Goal: Information Seeking & Learning: Learn about a topic

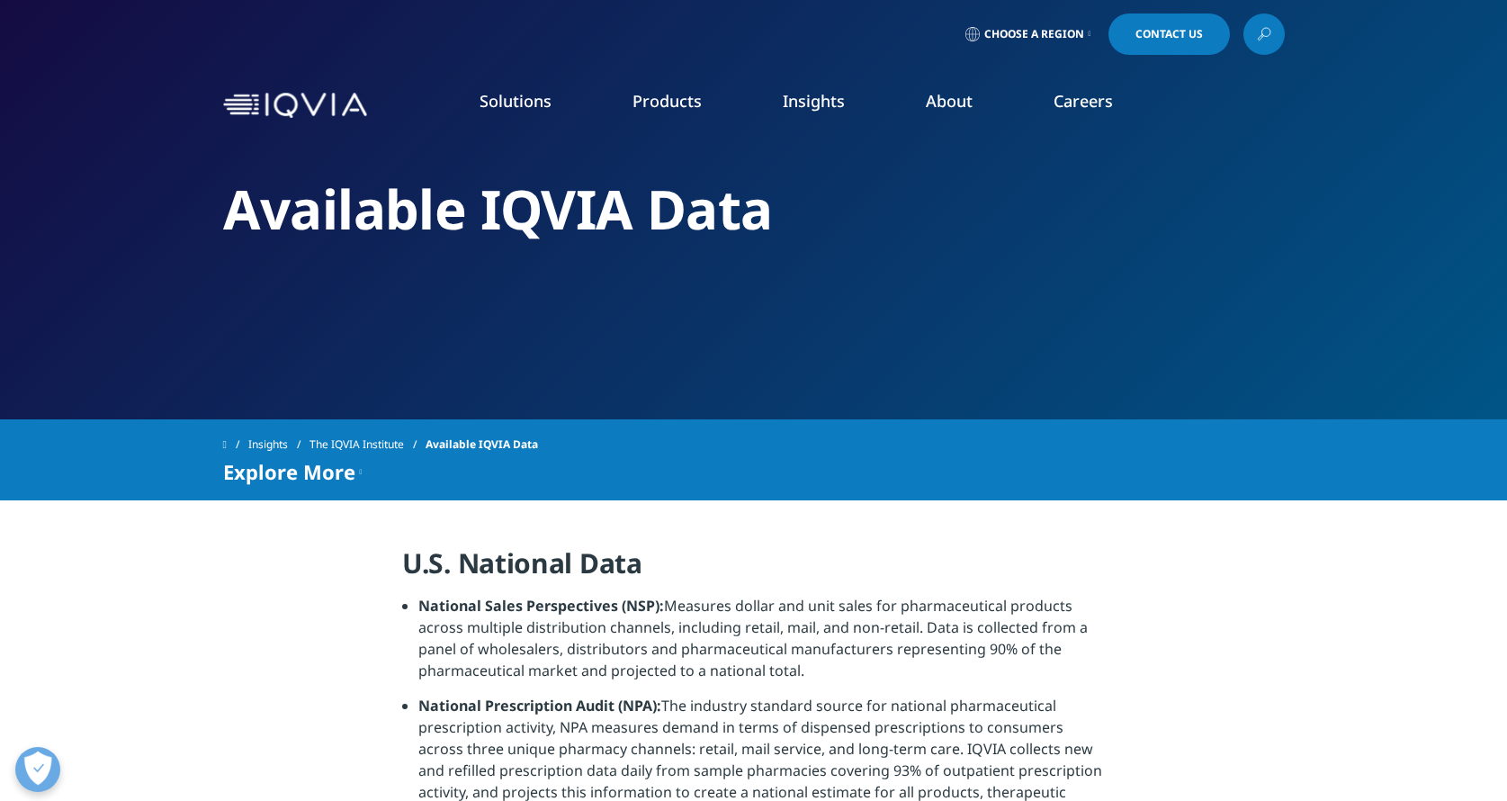
click at [561, 674] on li "National Sales Perspectives (NSP): Measures dollar and unit sales for pharmaceu…" at bounding box center [761, 645] width 687 height 100
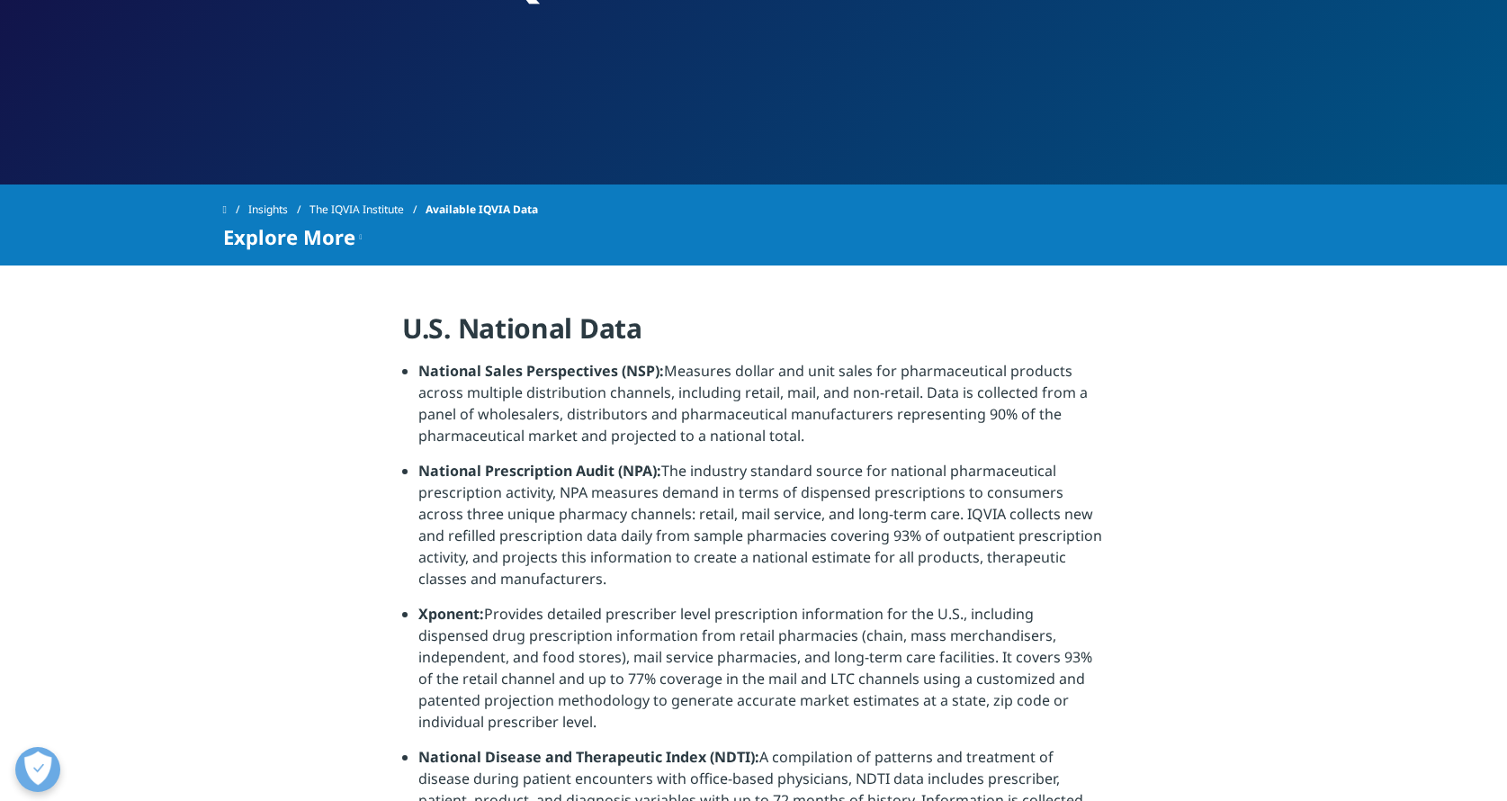
click at [525, 365] on strong "National Sales Perspectives (NSP):" at bounding box center [541, 371] width 246 height 20
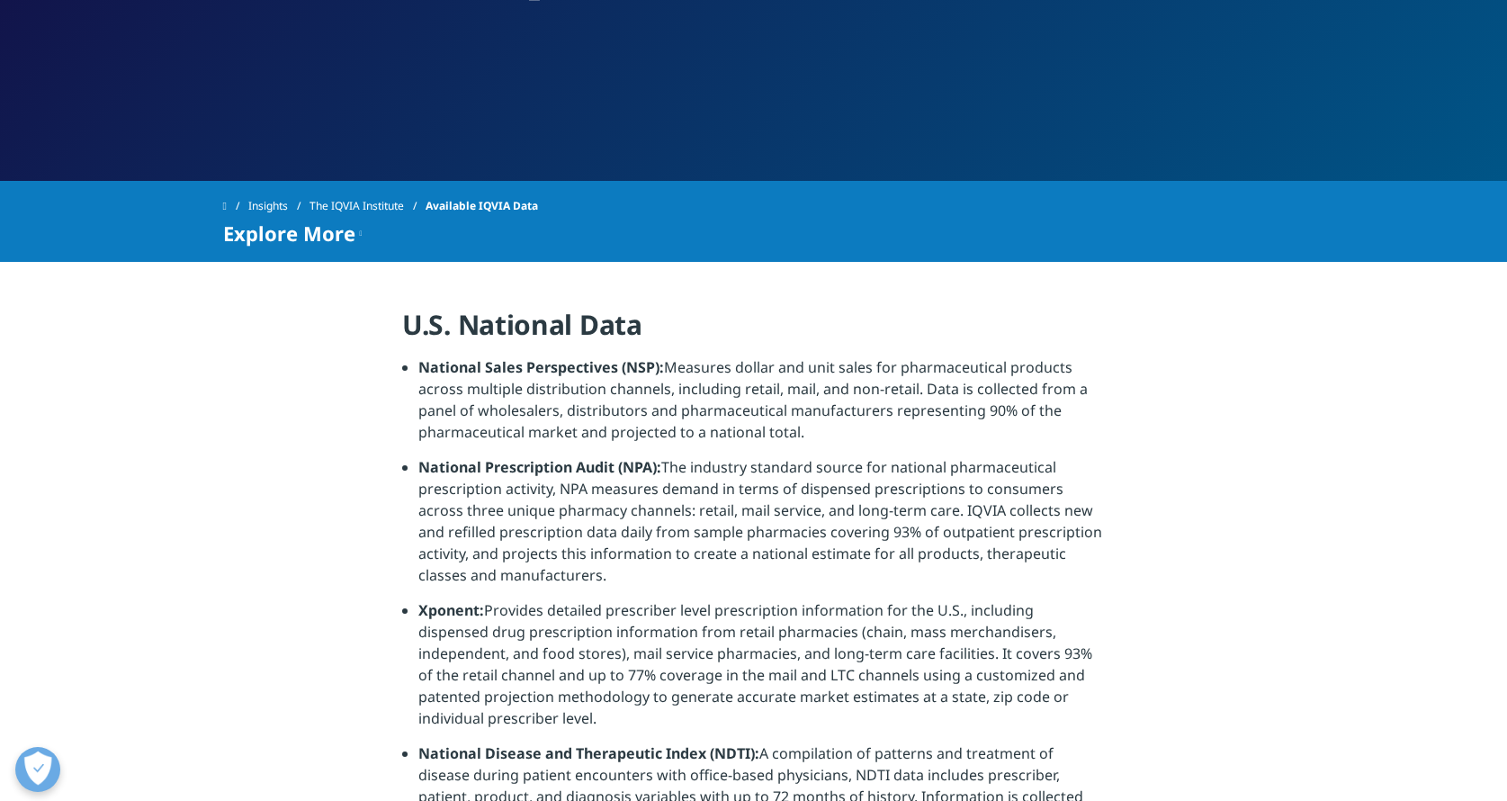
scroll to position [240, 0]
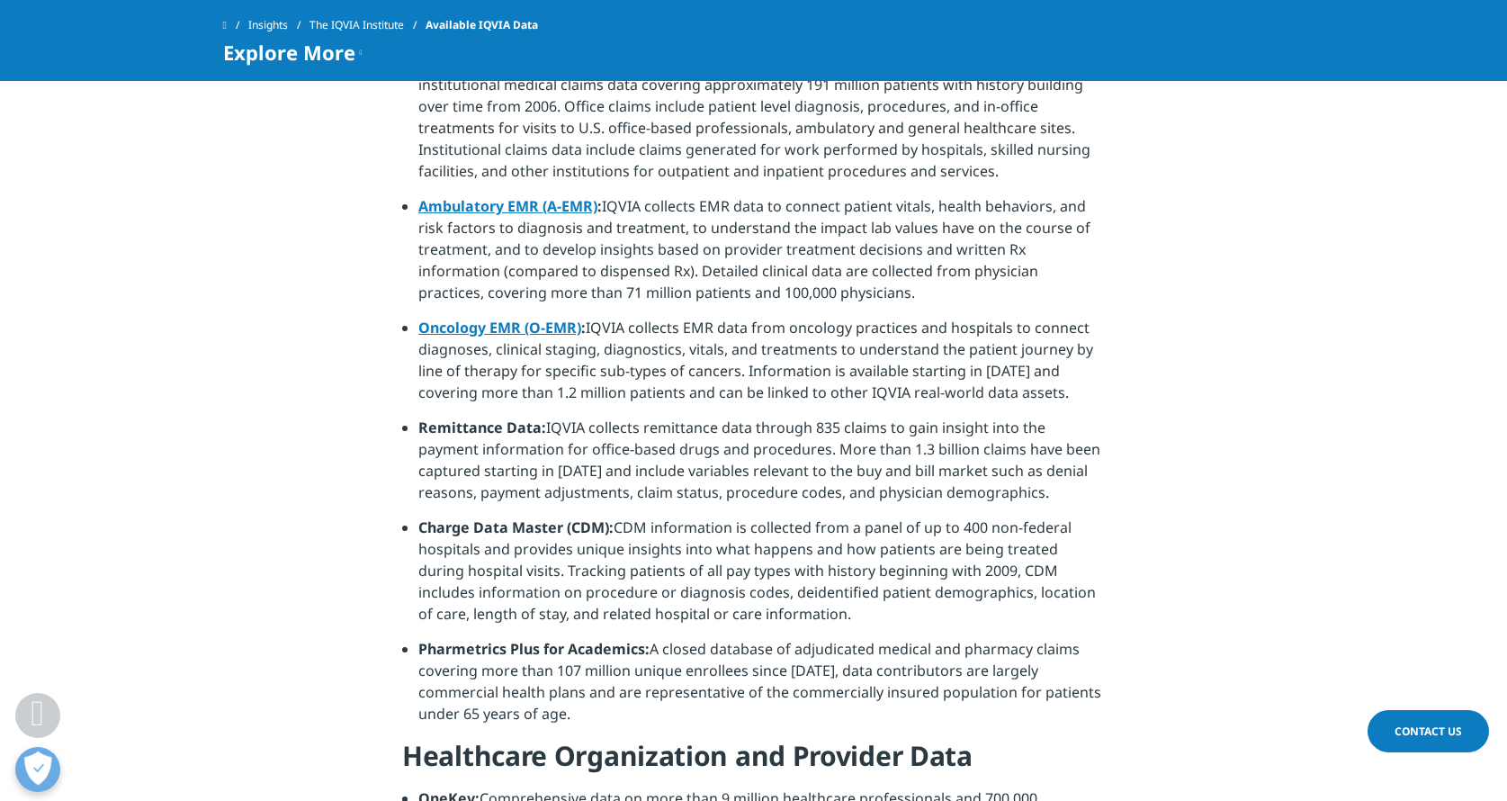
scroll to position [1509, 0]
click at [427, 641] on strong "Pharmetrics Plus for Academics:" at bounding box center [533, 651] width 231 height 20
drag, startPoint x: 419, startPoint y: 626, endPoint x: 644, endPoint y: 624, distance: 225.0
click at [650, 640] on li "Pharmetrics Plus for Academics: A closed database of adjudicated medical and ph…" at bounding box center [761, 690] width 687 height 100
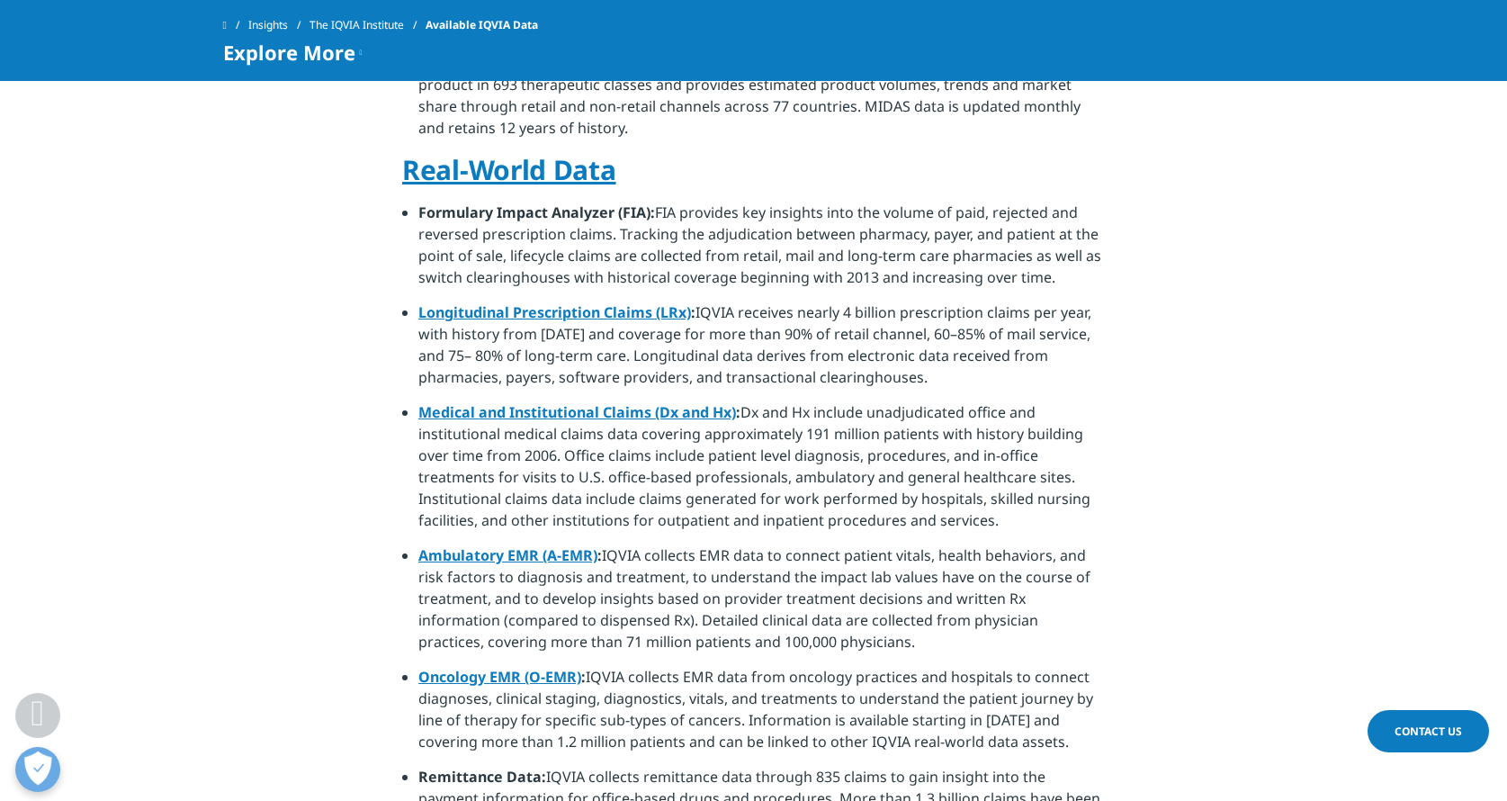
scroll to position [1077, 0]
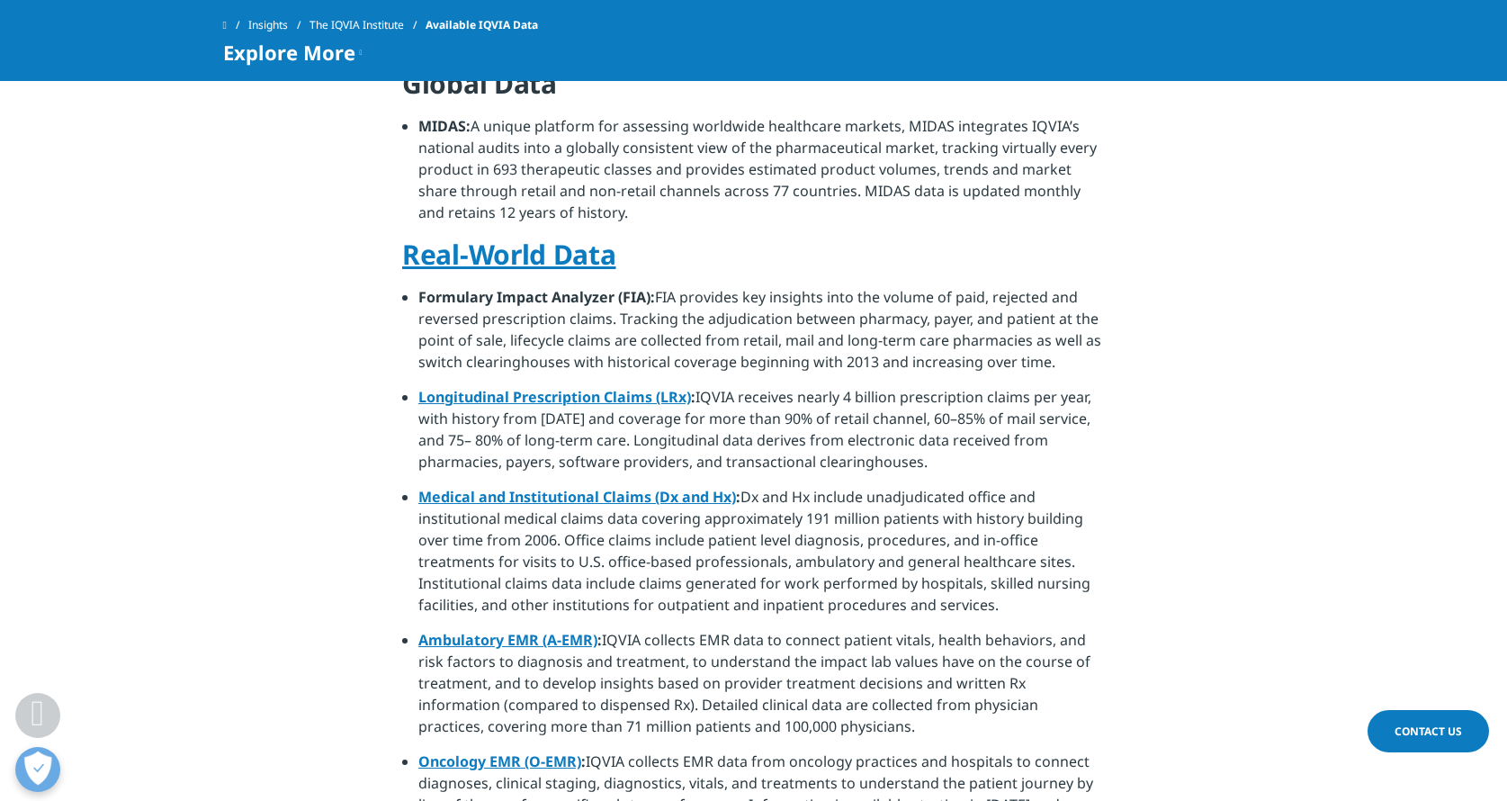
click at [299, 355] on section "U.S. National Data National Sales Perspectives (NSP): Measures dollar and unit …" at bounding box center [753, 386] width 1507 height 2088
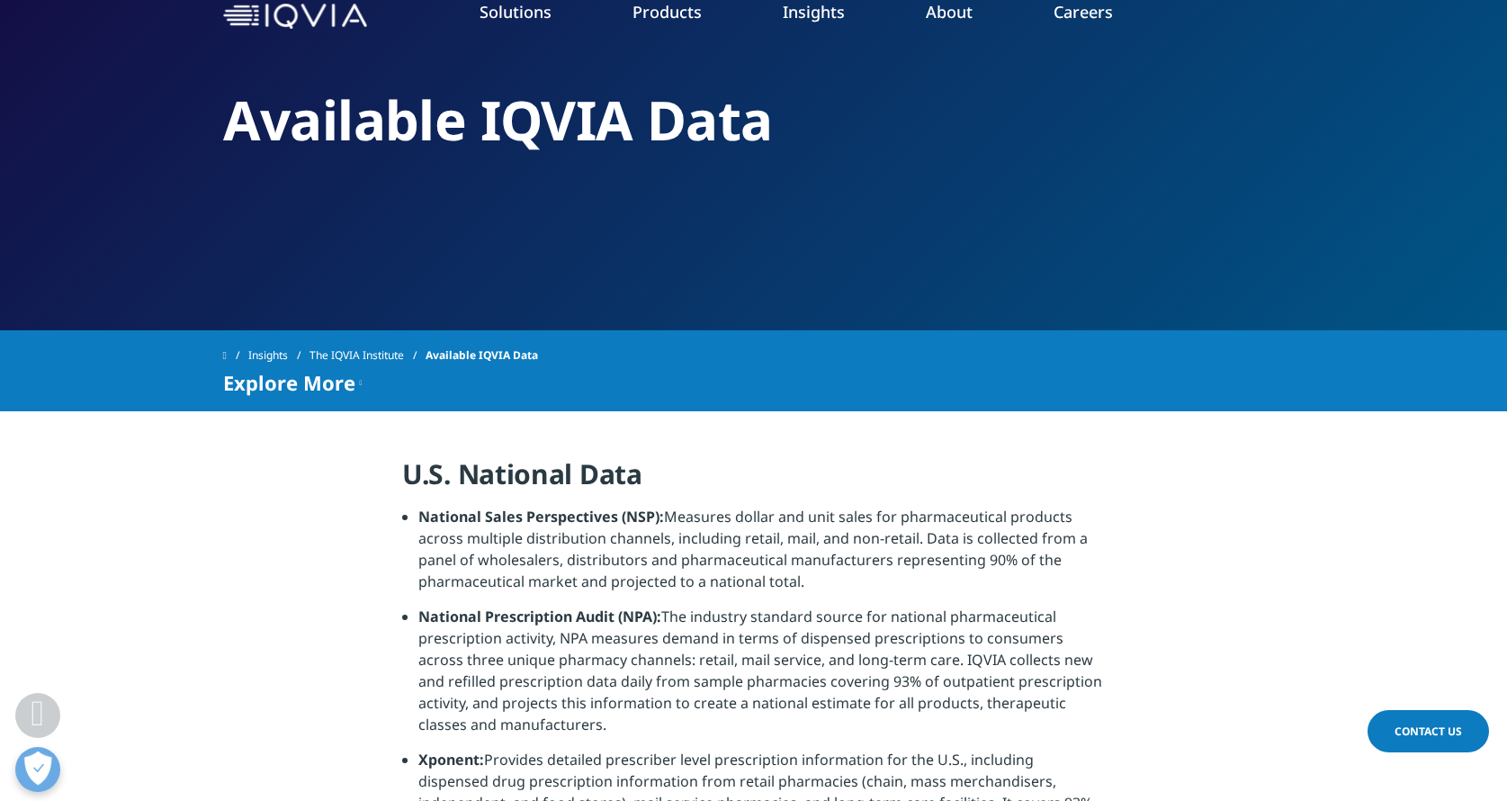
scroll to position [0, 0]
